Goal: Information Seeking & Learning: Check status

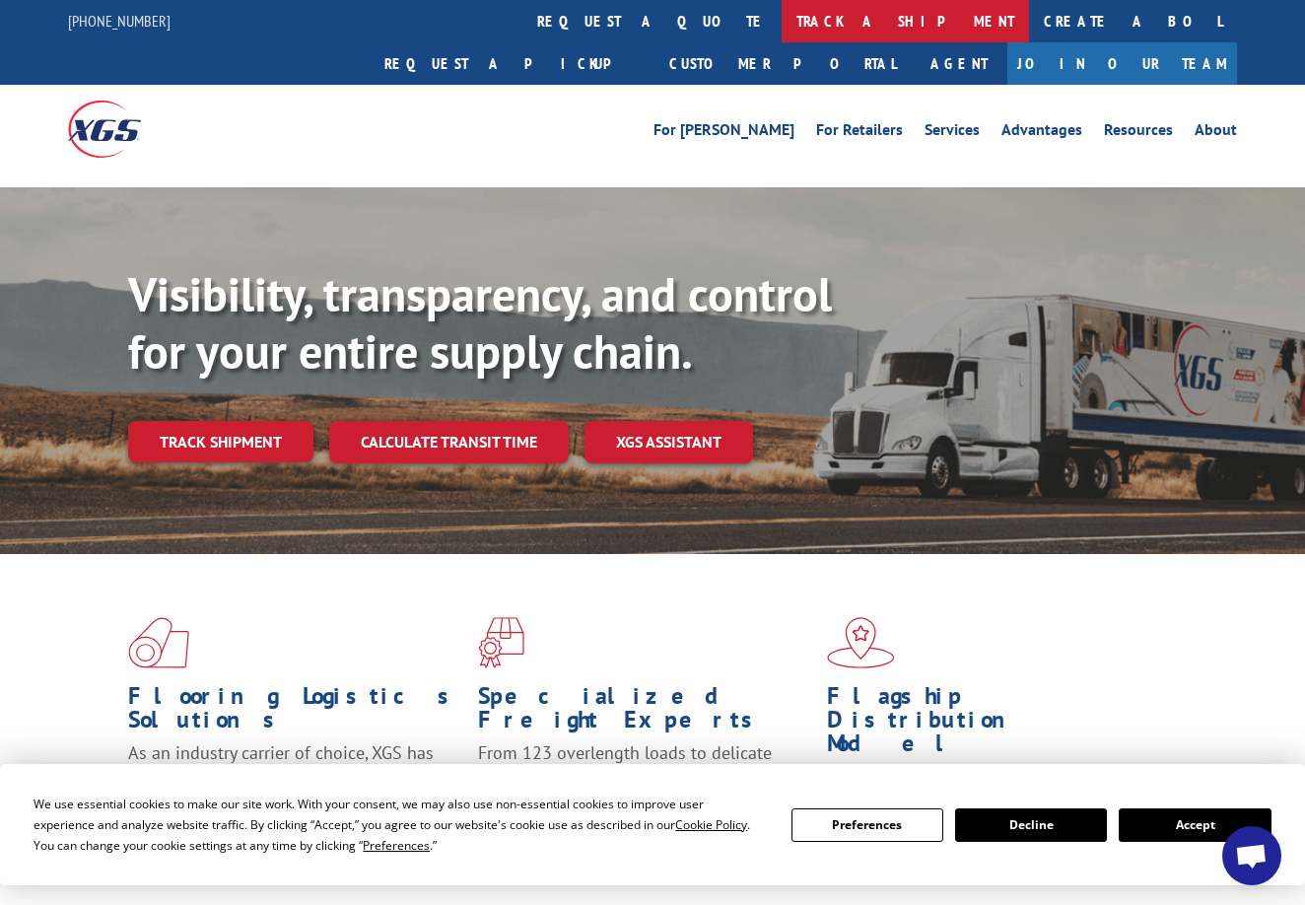
click at [782, 23] on link "track a shipment" at bounding box center [905, 21] width 247 height 42
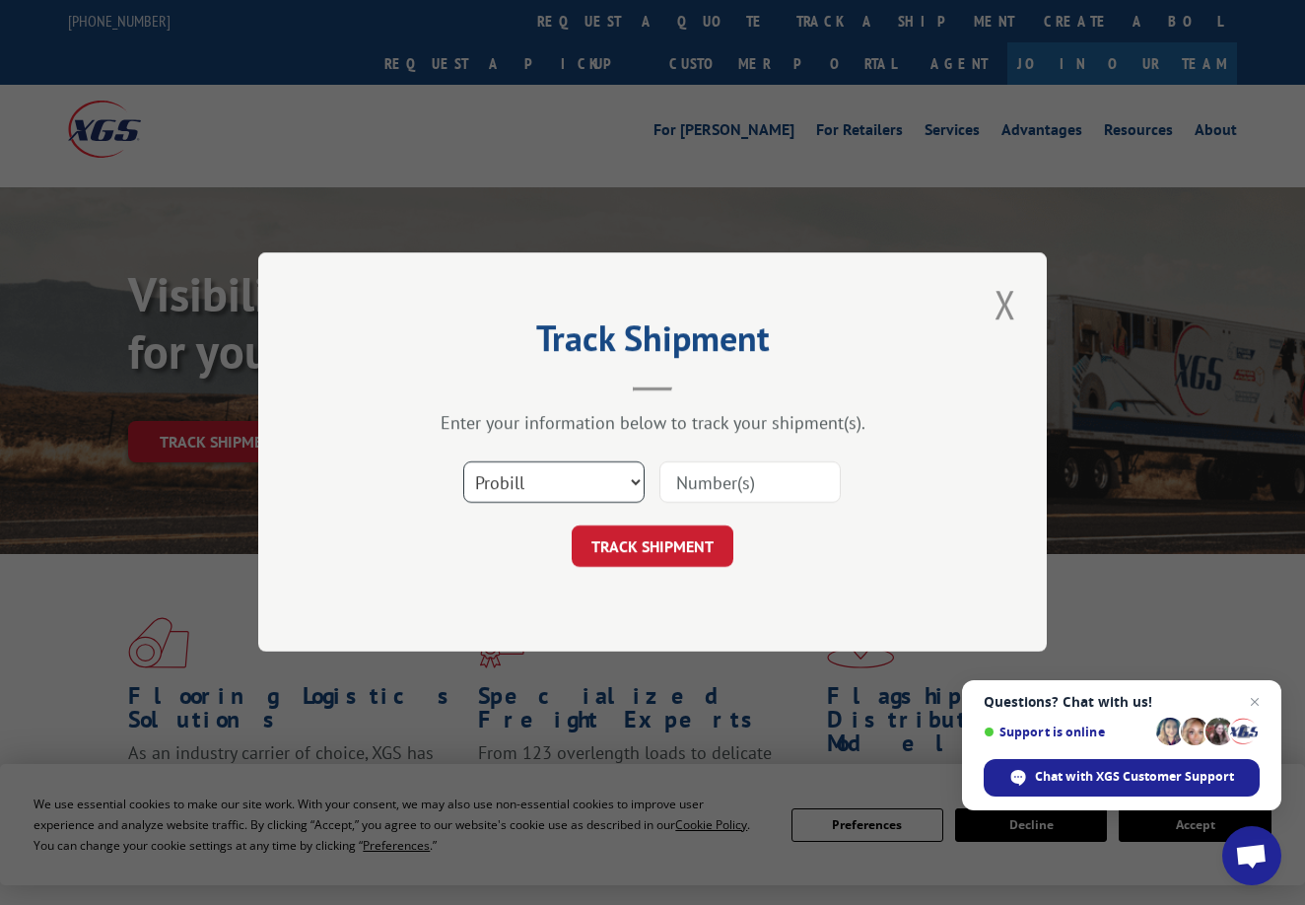
select select "bol"
click at [690, 490] on input at bounding box center [750, 482] width 181 height 41
type input "98185"
click at [652, 546] on button "TRACK SHIPMENT" at bounding box center [653, 546] width 162 height 41
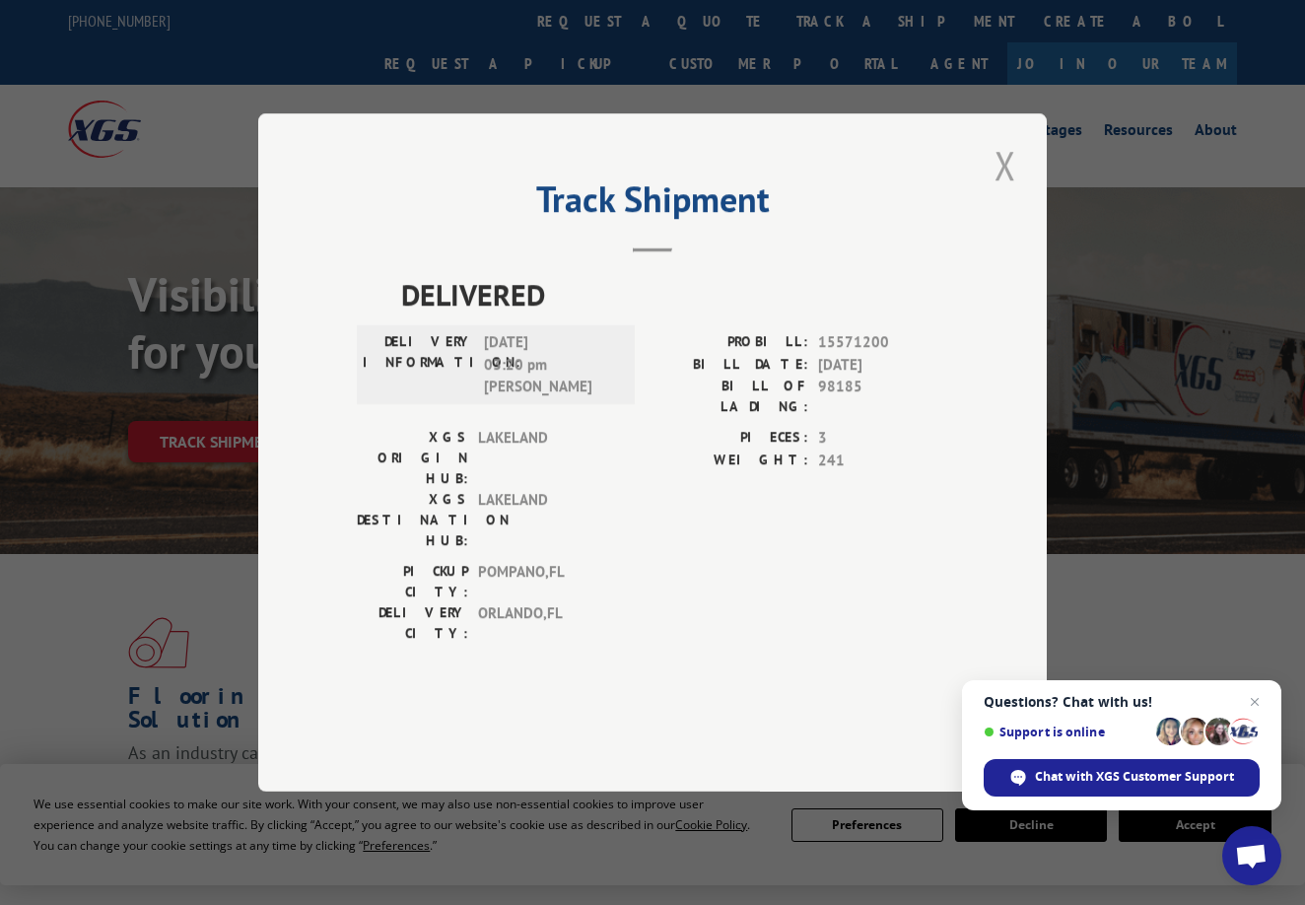
click at [1008, 192] on button "Close modal" at bounding box center [1006, 165] width 34 height 54
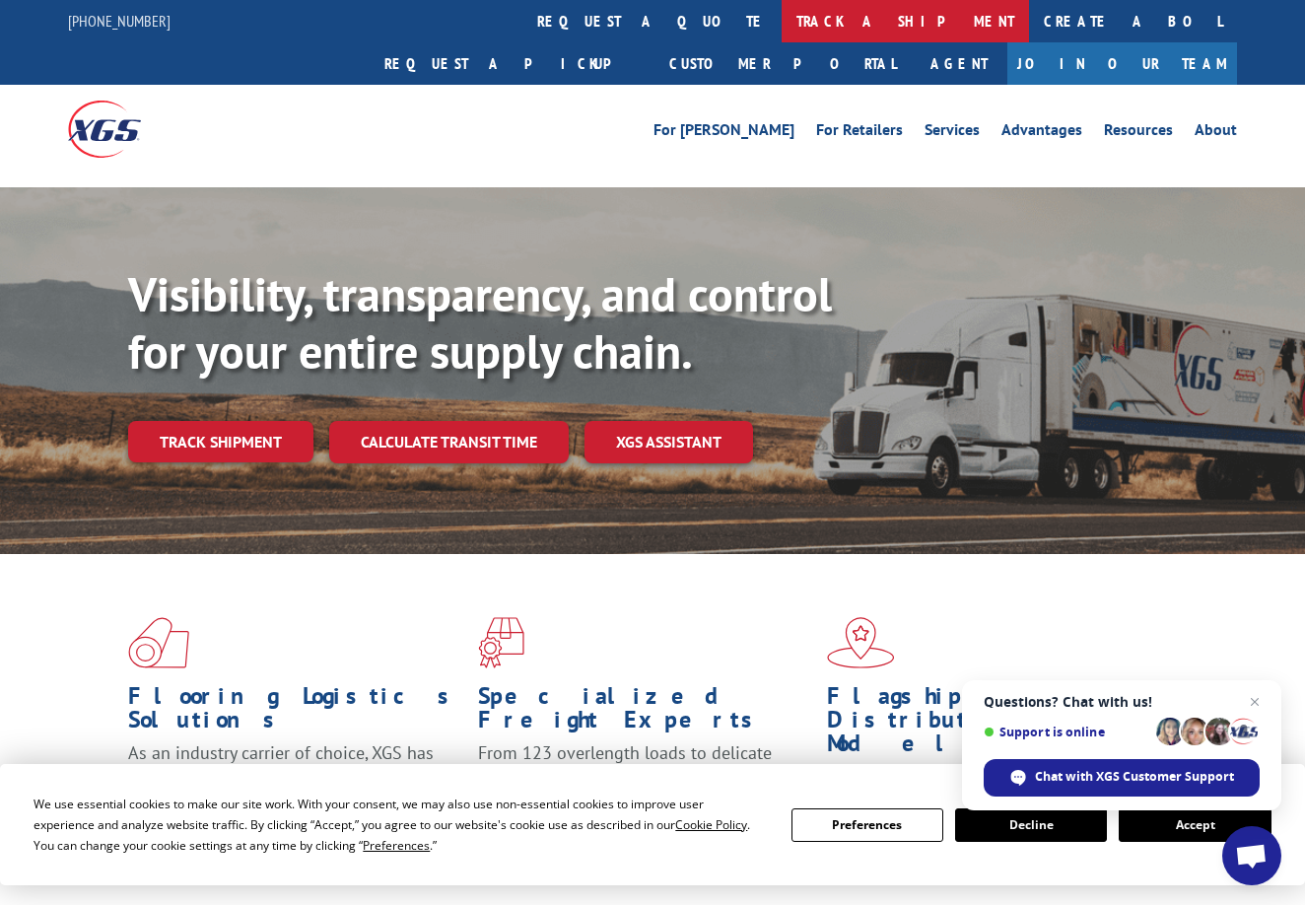
click at [782, 18] on link "track a shipment" at bounding box center [905, 21] width 247 height 42
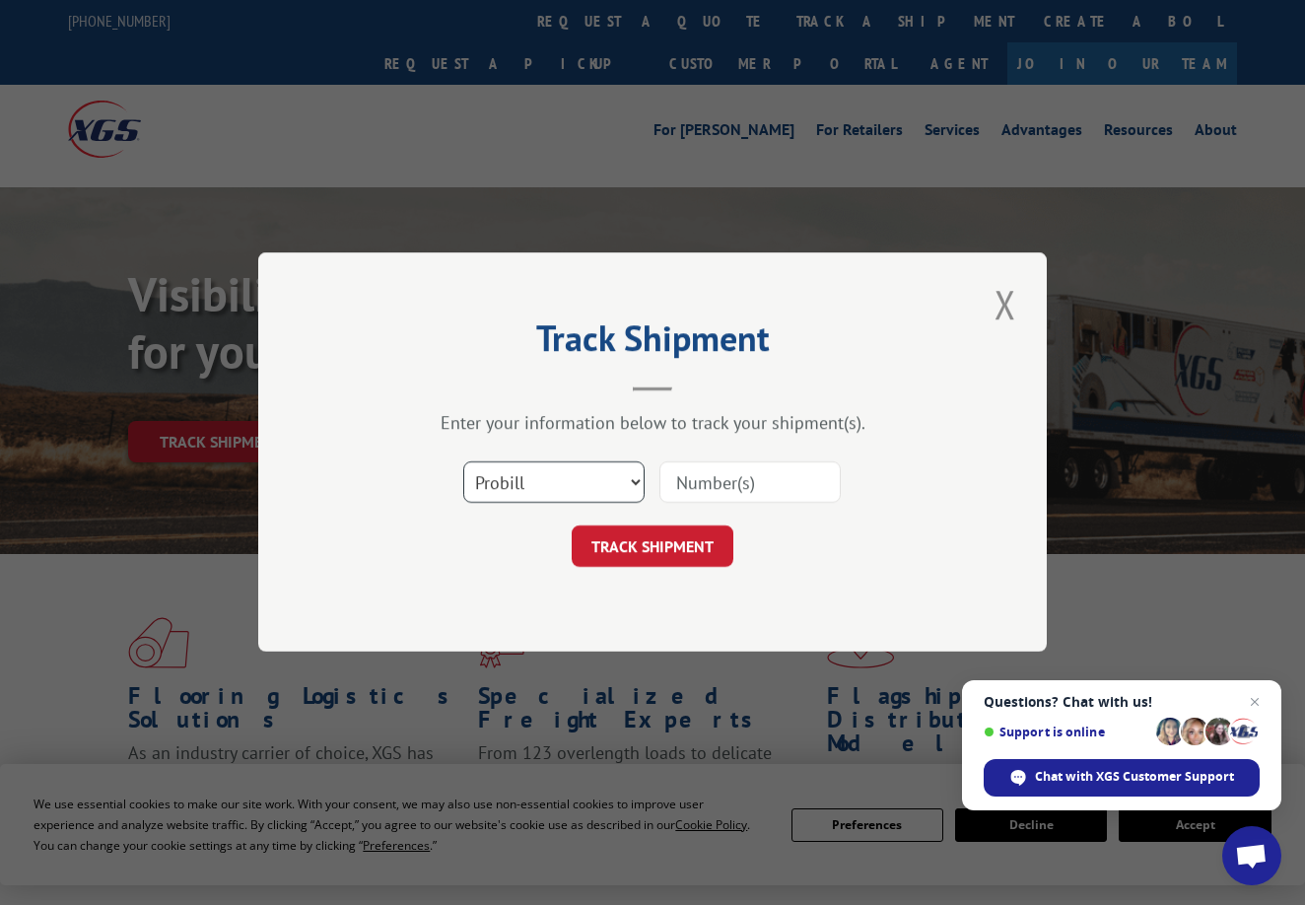
select select "bol"
click at [681, 481] on input at bounding box center [750, 482] width 181 height 41
type input "98158"
click at [652, 546] on button "TRACK SHIPMENT" at bounding box center [653, 546] width 162 height 41
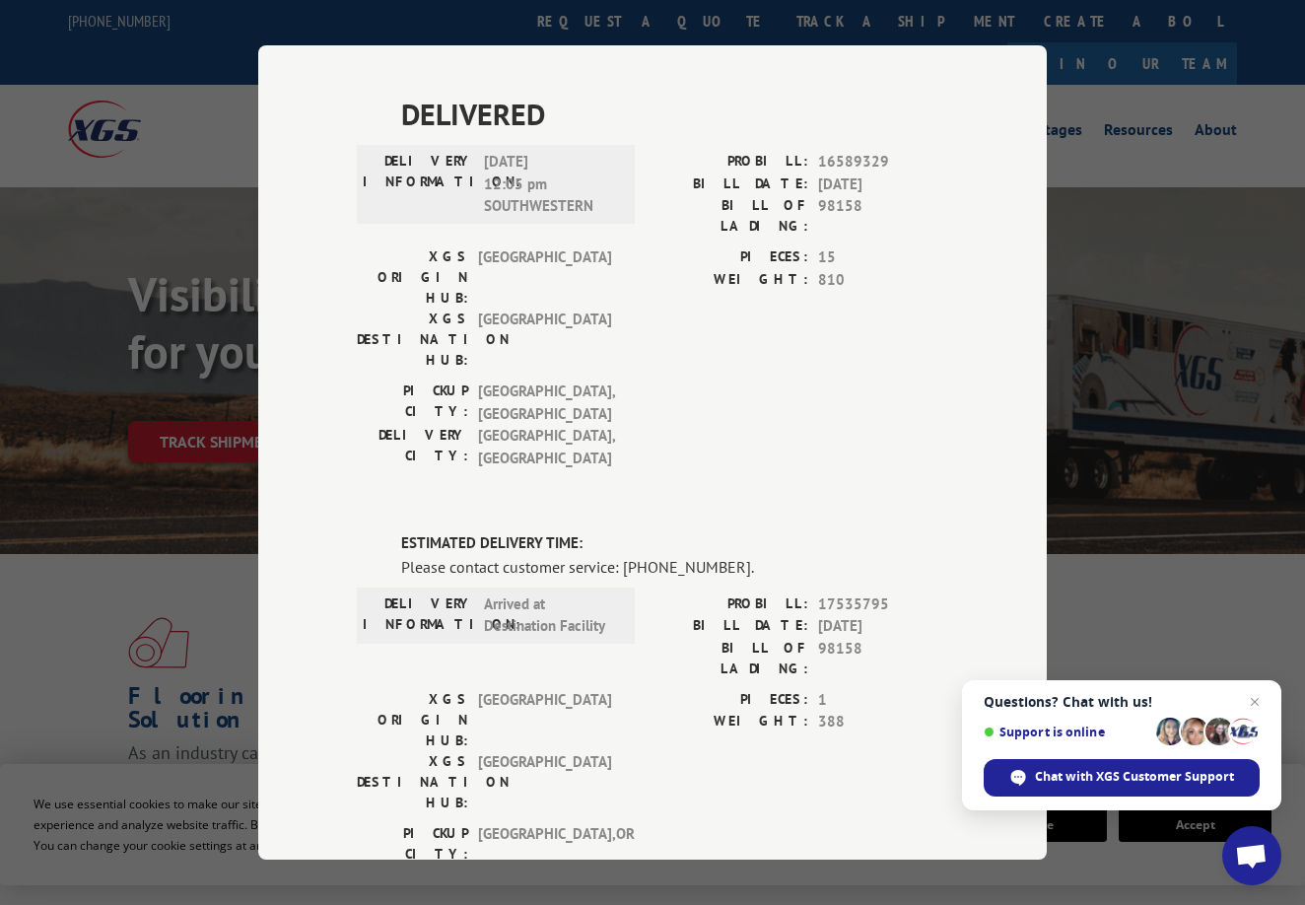
scroll to position [981, 0]
